Goal: Task Accomplishment & Management: Use online tool/utility

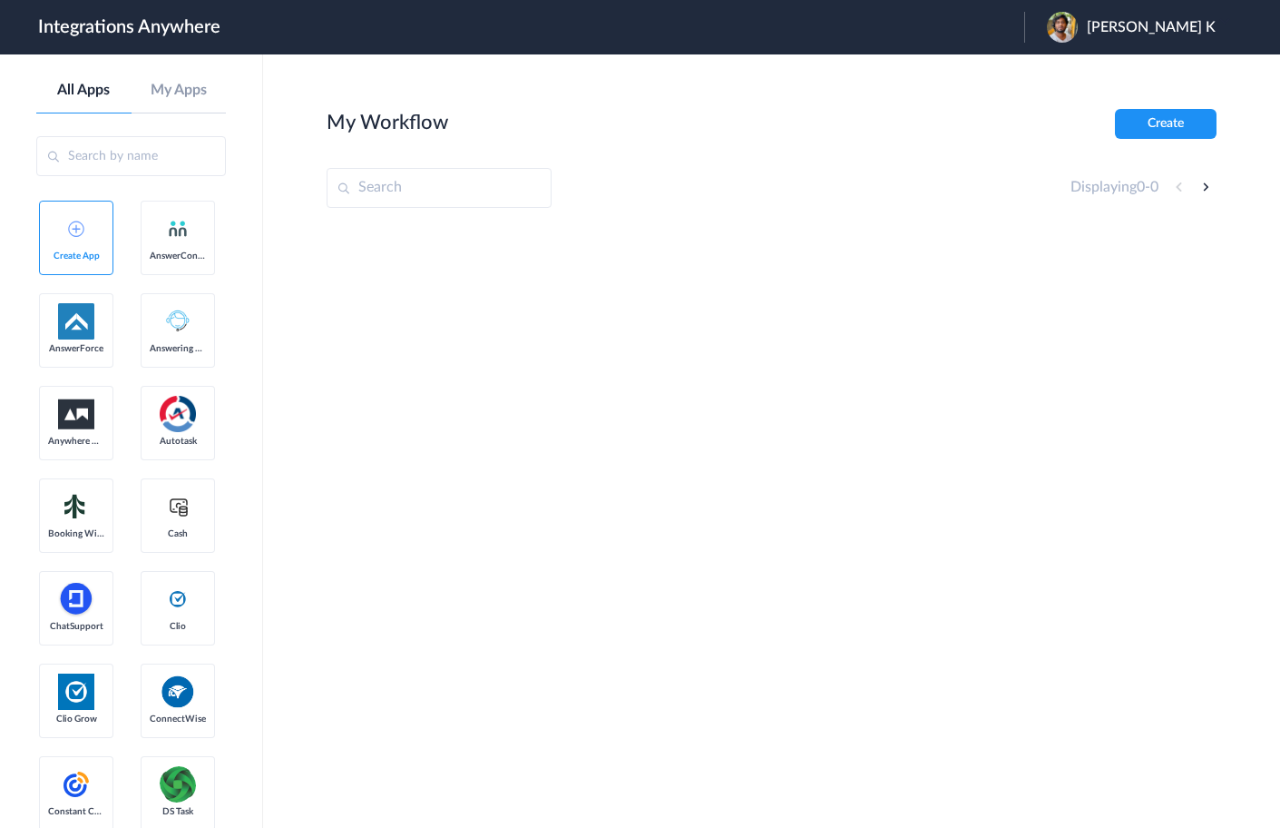
click at [164, 237] on link "AnswerConnect" at bounding box center [178, 238] width 74 height 74
click at [187, 248] on link "AnswerConnect" at bounding box center [178, 238] width 74 height 74
click at [81, 245] on link "Create App" at bounding box center [76, 238] width 74 height 74
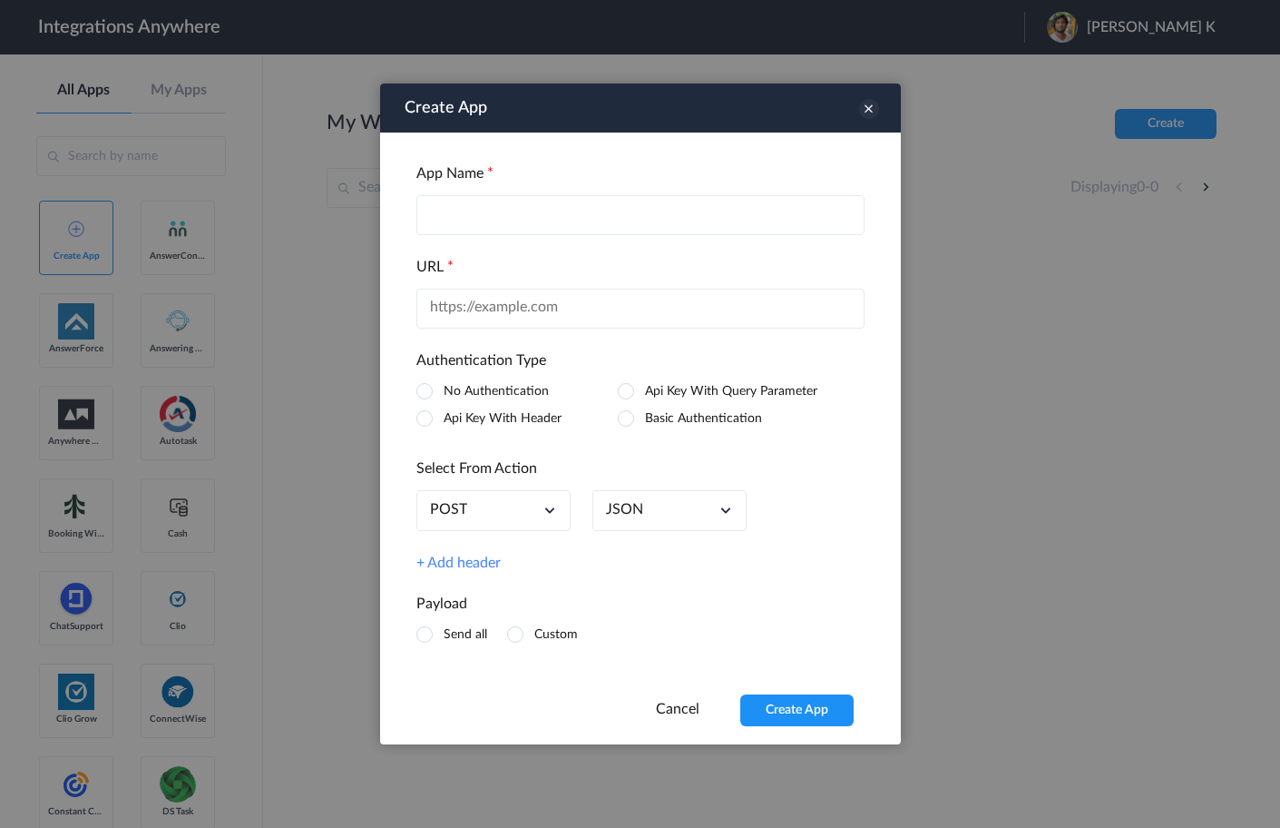
click at [868, 104] on icon at bounding box center [869, 109] width 20 height 20
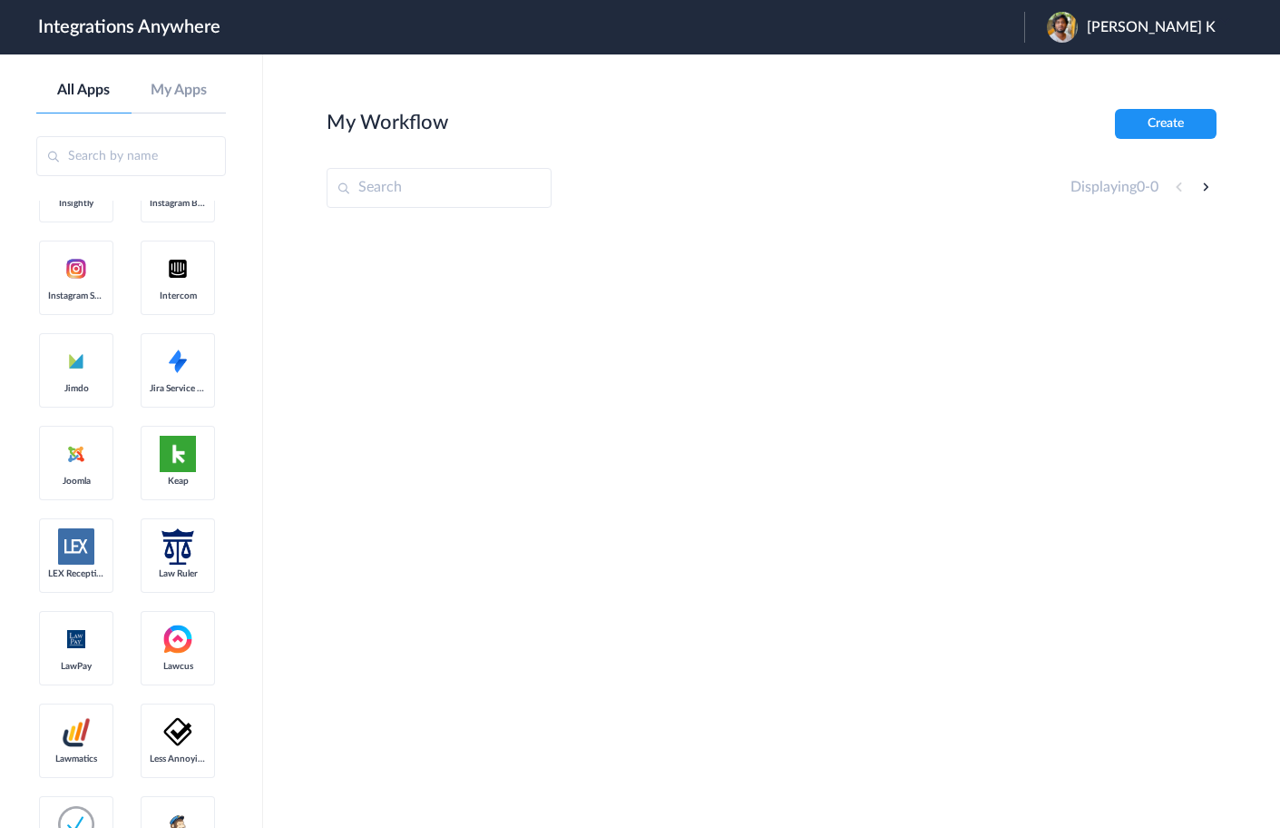
scroll to position [1646, 0]
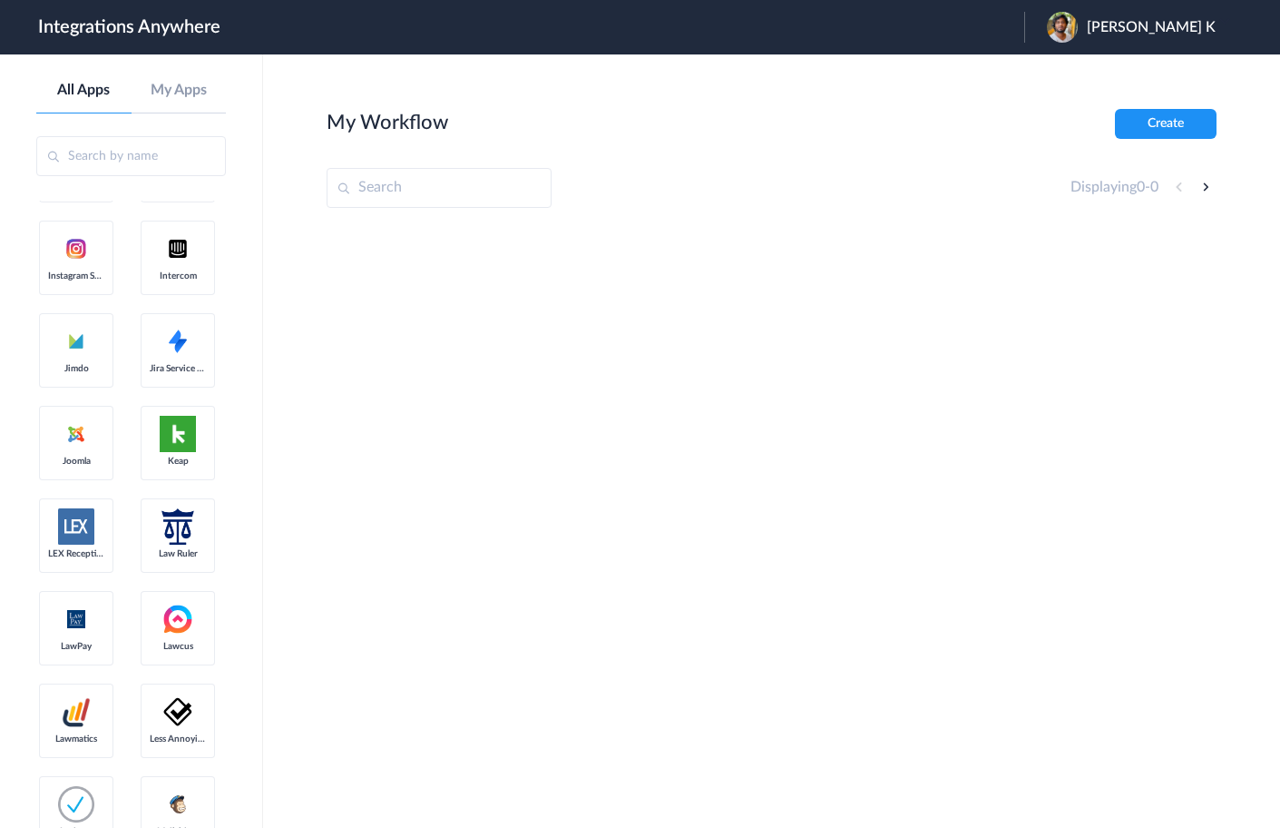
click at [1150, 26] on span "[PERSON_NAME] K" at bounding box center [1151, 27] width 129 height 17
click at [964, 125] on div "My Workflow Create" at bounding box center [772, 124] width 890 height 30
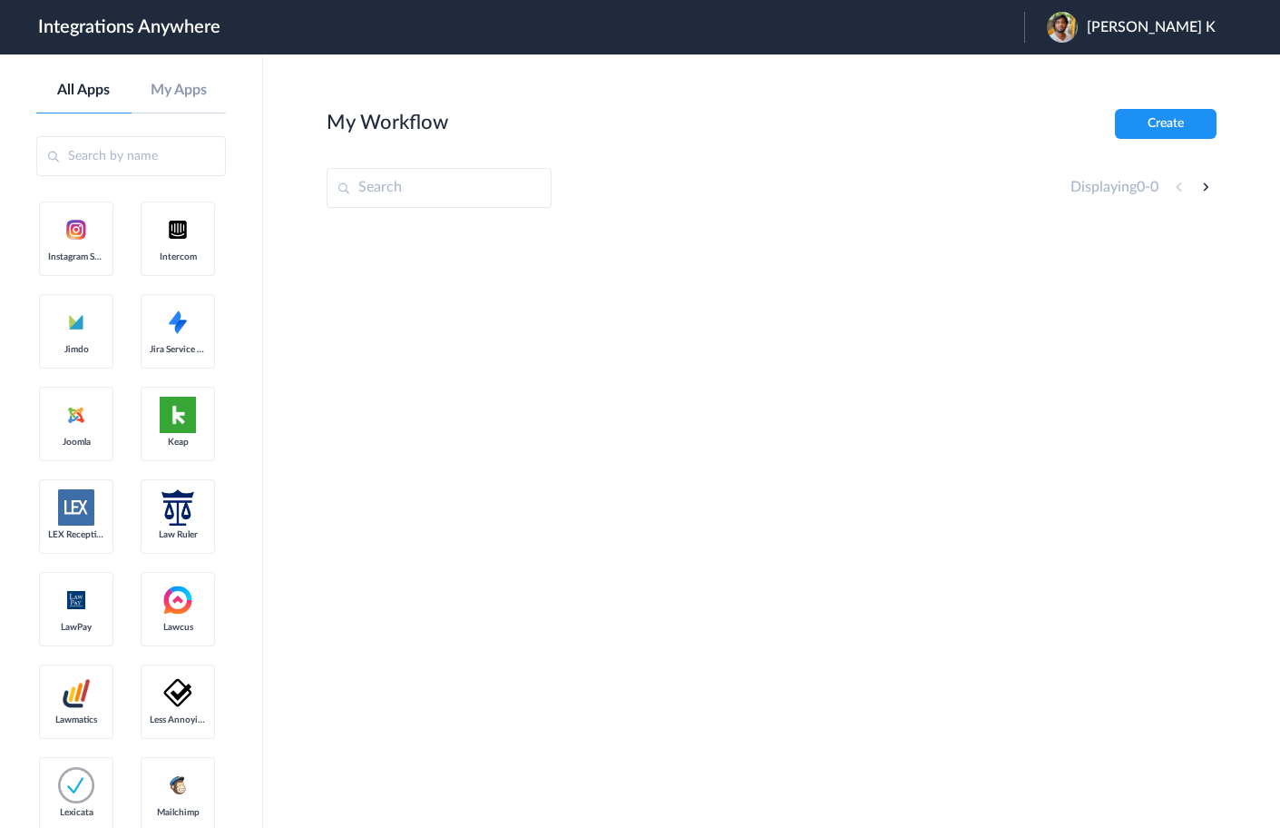
scroll to position [1667, 0]
click at [124, 157] on input "text" at bounding box center [131, 156] width 190 height 40
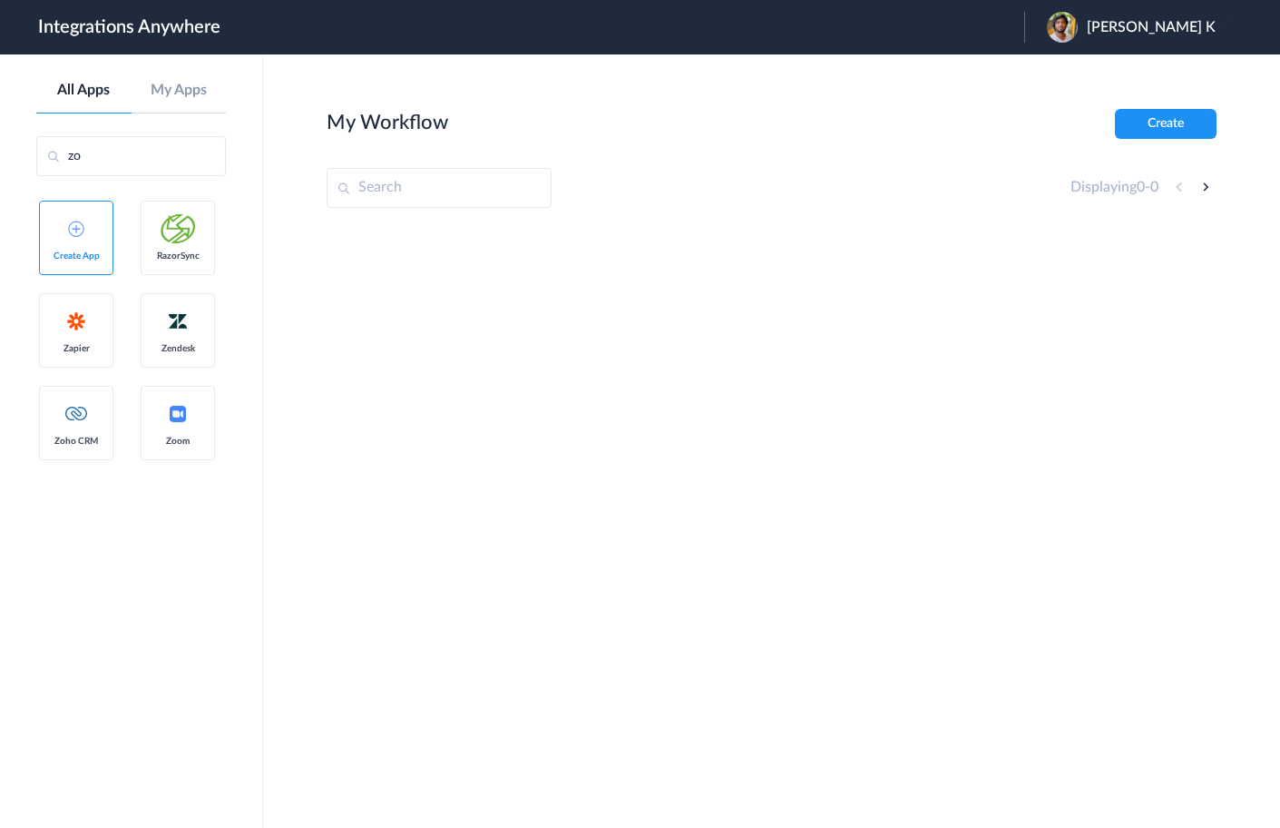
scroll to position [0, 0]
type input "zoho"
click at [180, 211] on link "Zoho CRM" at bounding box center [178, 238] width 74 height 74
click at [183, 243] on link "Zoho CRM" at bounding box center [178, 238] width 74 height 74
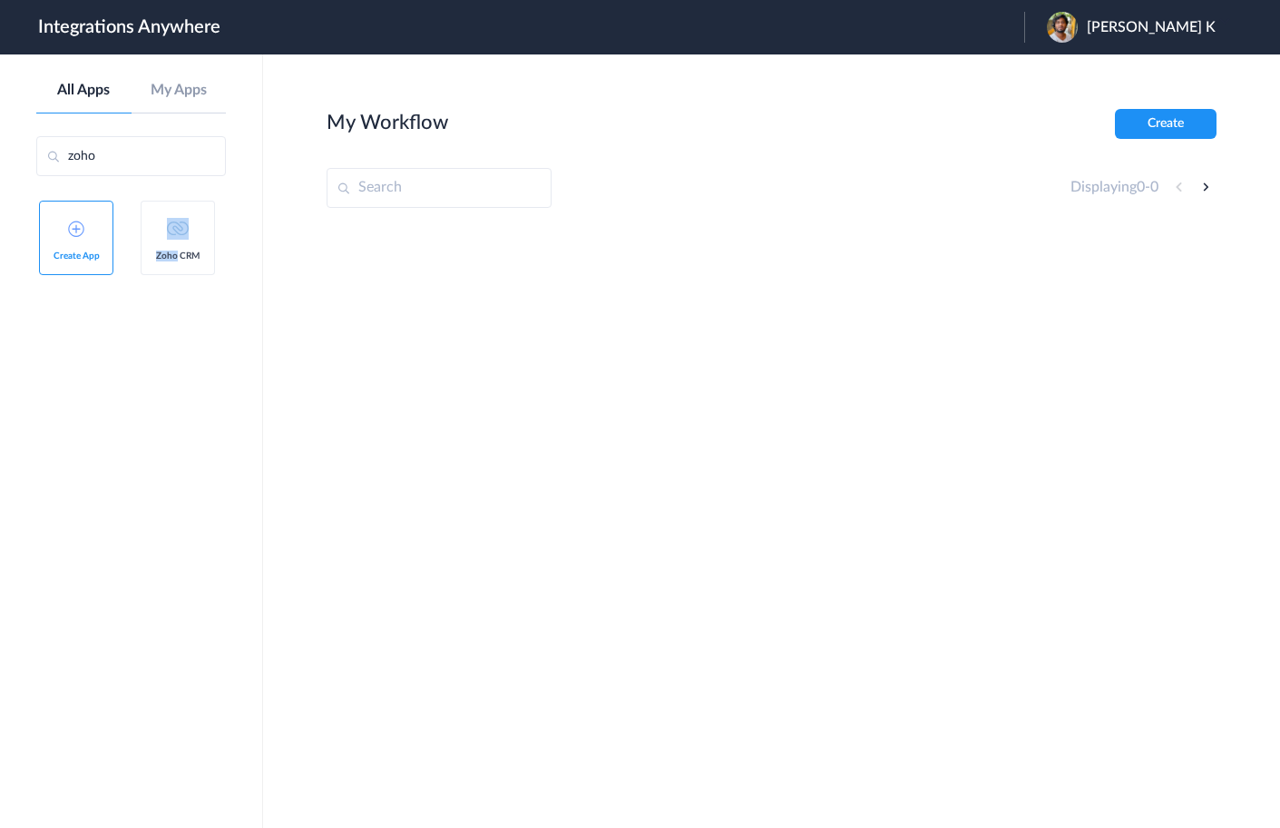
click at [183, 243] on link "Zoho CRM" at bounding box center [178, 238] width 74 height 74
click at [413, 260] on div at bounding box center [772, 362] width 890 height 272
click at [171, 250] on span "Zoho CRM" at bounding box center [178, 255] width 56 height 11
click at [176, 245] on link "Zoho CRM" at bounding box center [178, 238] width 74 height 74
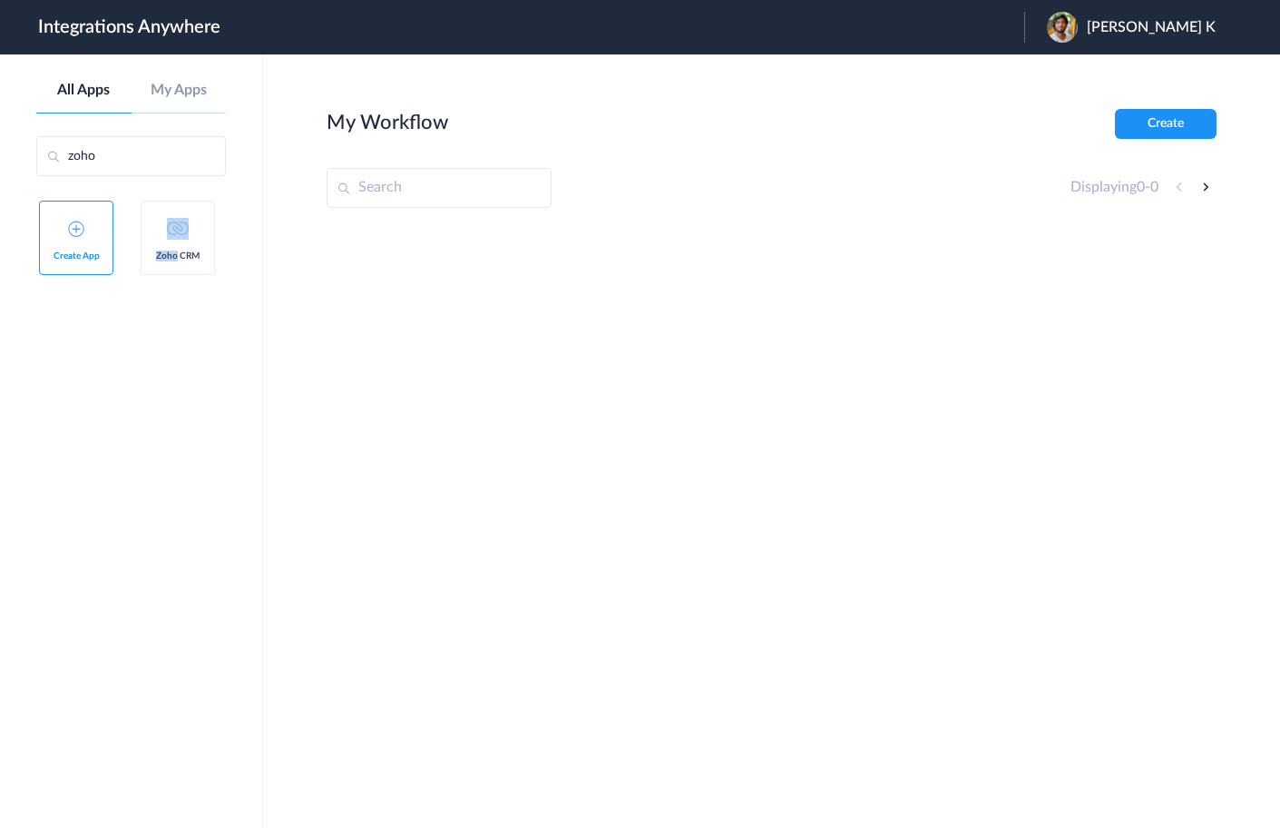
click at [176, 245] on link "Zoho CRM" at bounding box center [178, 238] width 74 height 74
click at [329, 242] on div at bounding box center [772, 362] width 890 height 272
click at [133, 239] on ul "Create App Zoho CRM" at bounding box center [131, 247] width 190 height 93
click at [182, 239] on img at bounding box center [178, 229] width 22 height 22
click at [224, 231] on ul "Create App Zoho CRM" at bounding box center [131, 247] width 190 height 93
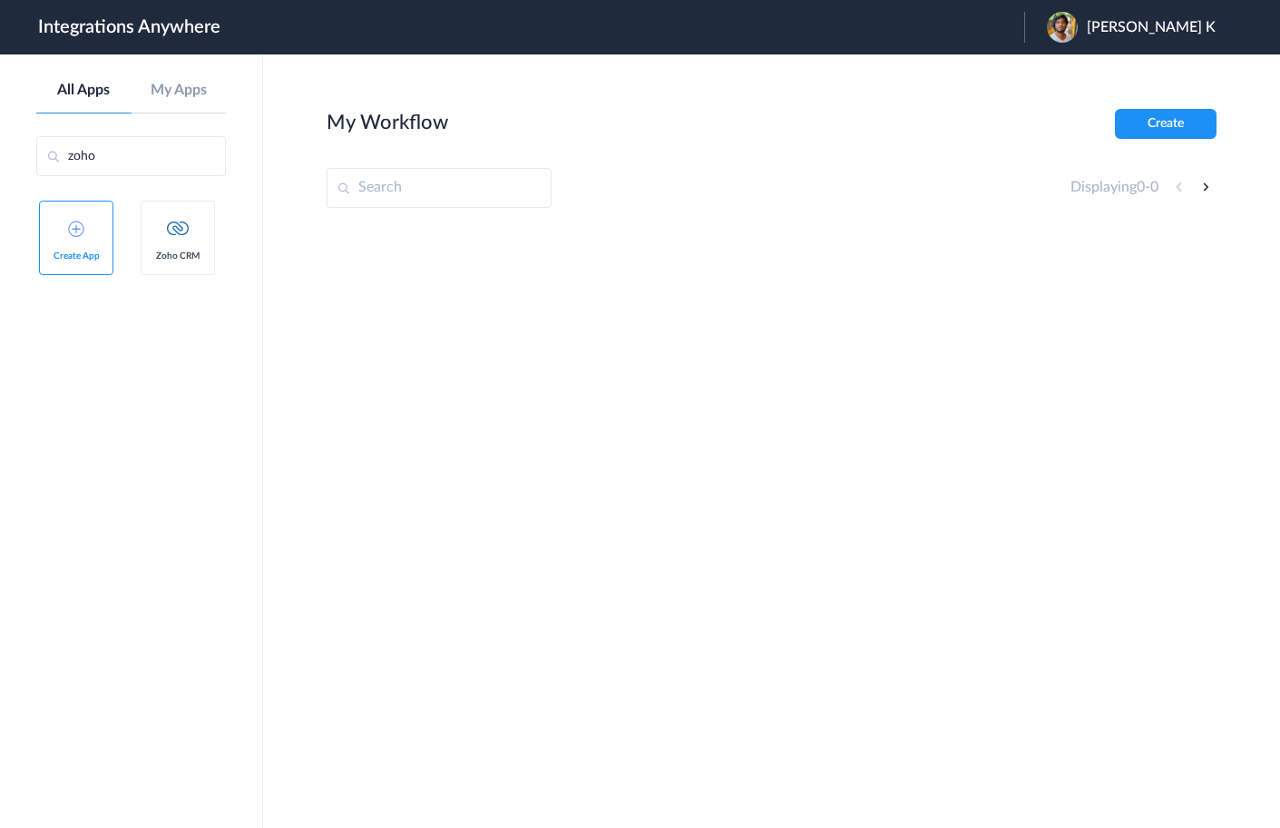
click at [196, 237] on link "Zoho CRM" at bounding box center [178, 238] width 74 height 74
